Goal: Task Accomplishment & Management: Use online tool/utility

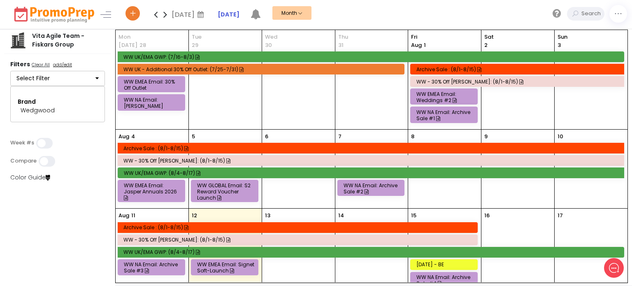
scroll to position [156, 0]
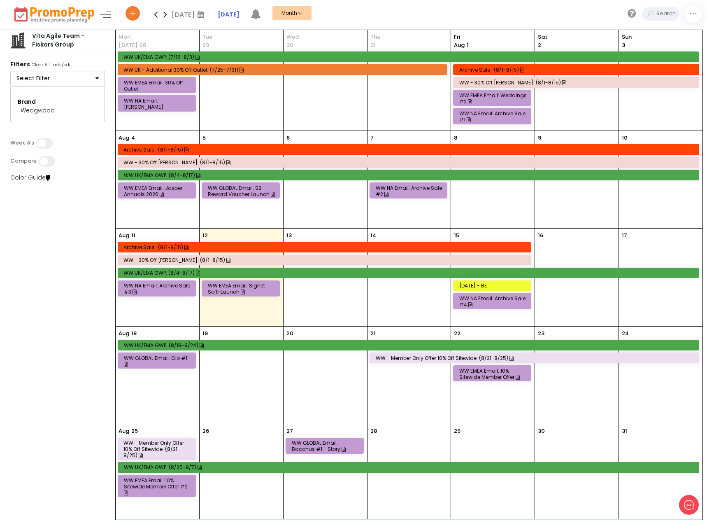
scroll to position [1, 0]
